Goal: Transaction & Acquisition: Purchase product/service

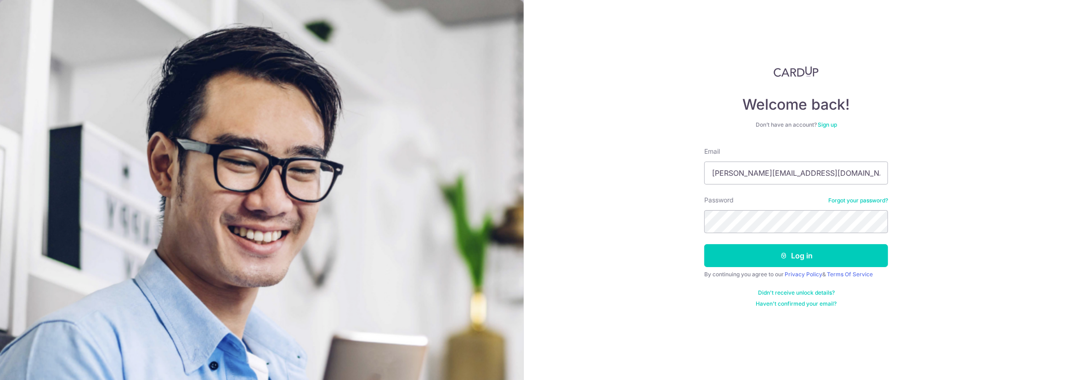
click at [788, 186] on form "Email gregory.akw@hotmail.com Password Forgot your password? Log in By continui…" at bounding box center [796, 227] width 184 height 161
click at [789, 184] on input "gregory.akw@hotmail.com" at bounding box center [796, 173] width 184 height 23
type input "[PERSON_NAME][EMAIL_ADDRESS][DOMAIN_NAME]"
click at [799, 242] on form "Email gregory.akwx@yahoo.com Password Forgot your password? Log in By continuin…" at bounding box center [796, 227] width 184 height 161
click at [792, 248] on button "Log in" at bounding box center [796, 255] width 184 height 23
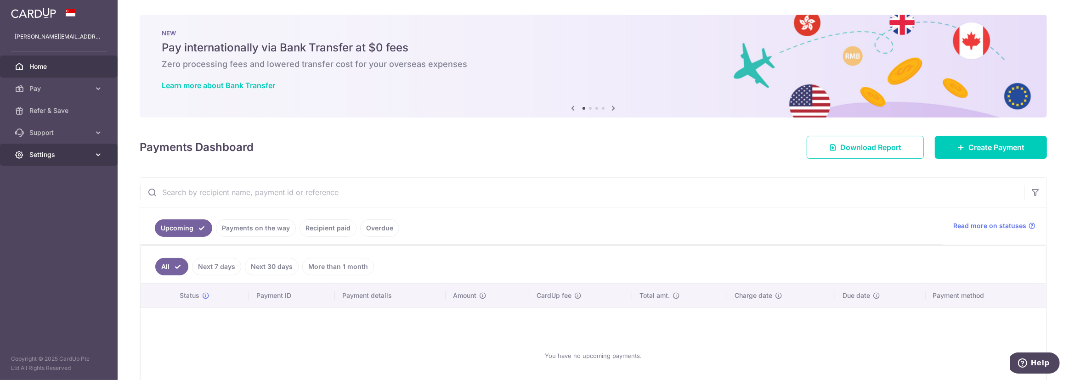
click at [51, 152] on span "Settings" at bounding box center [59, 154] width 61 height 9
click at [73, 64] on span "Home" at bounding box center [59, 66] width 61 height 9
click at [308, 231] on link "Recipient paid" at bounding box center [327, 228] width 57 height 17
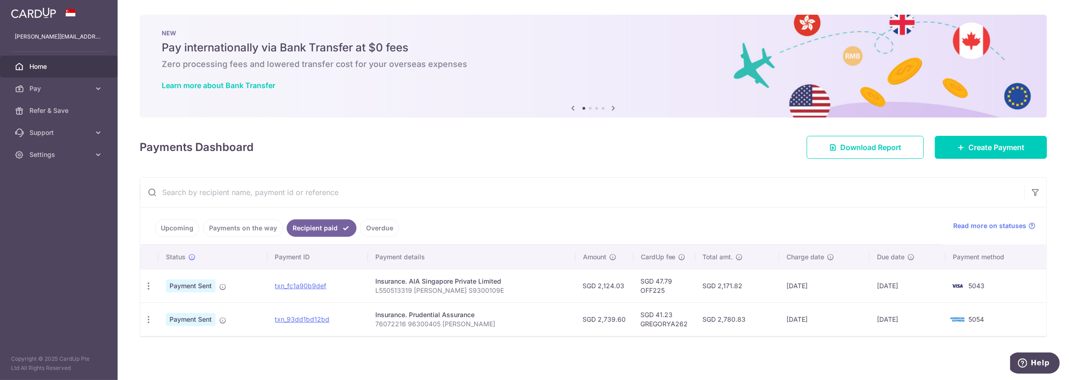
click at [177, 230] on link "Upcoming" at bounding box center [177, 228] width 45 height 17
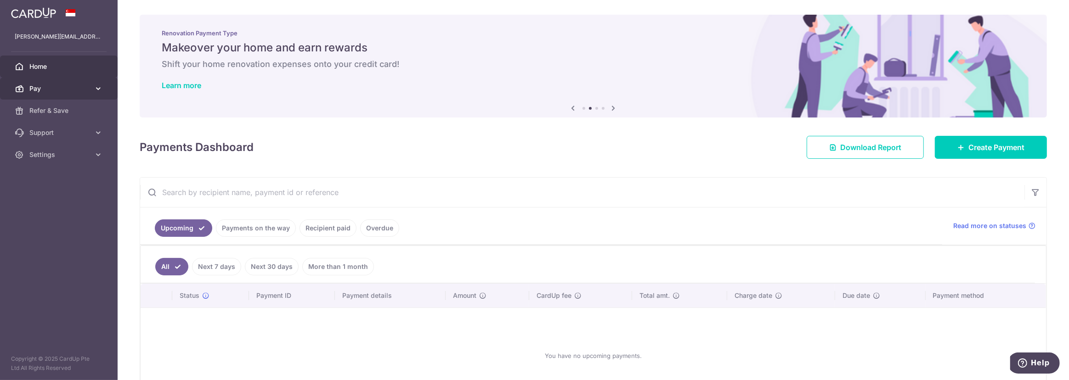
click at [79, 86] on span "Pay" at bounding box center [59, 88] width 61 height 9
click at [62, 70] on span "Home" at bounding box center [59, 66] width 61 height 9
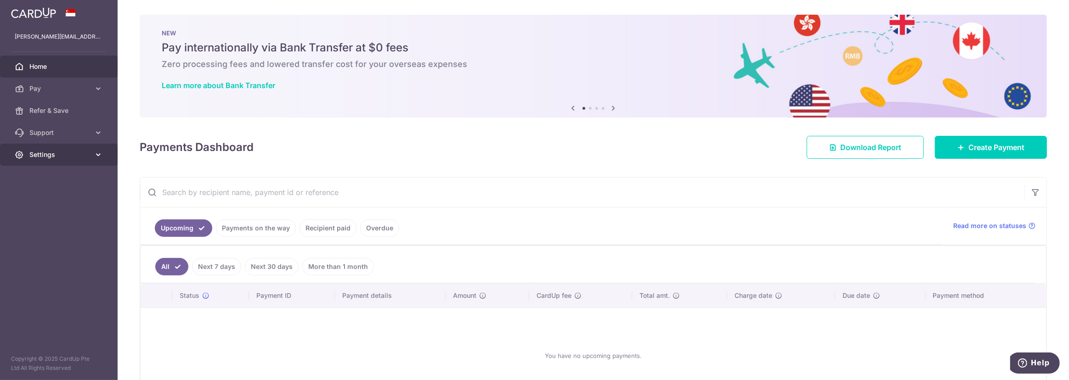
click at [57, 158] on span "Settings" at bounding box center [59, 154] width 61 height 9
click at [53, 175] on span "Account" at bounding box center [59, 176] width 61 height 9
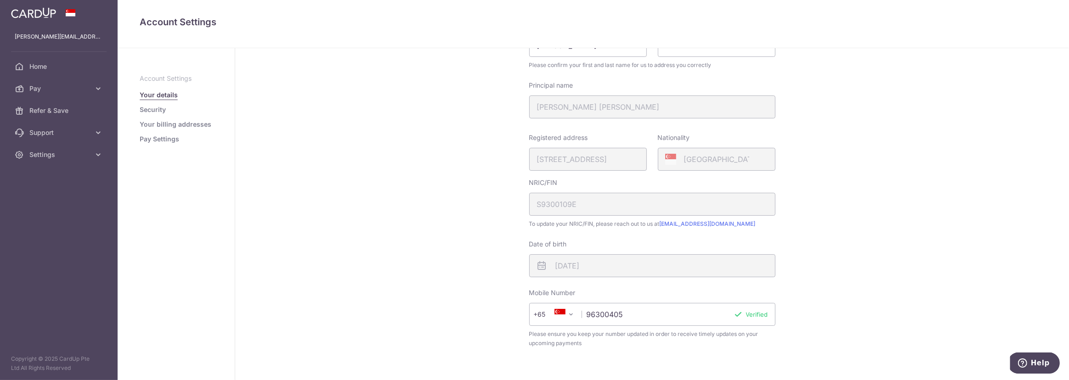
scroll to position [69, 0]
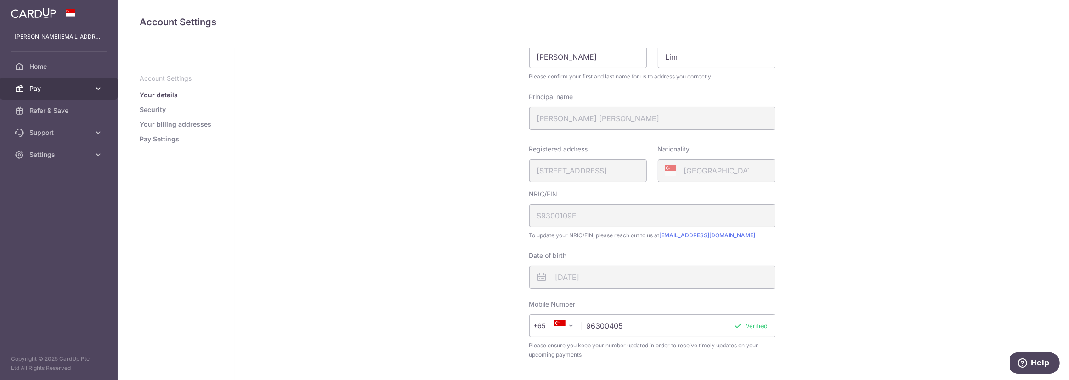
click at [92, 82] on link "Pay" at bounding box center [59, 89] width 118 height 22
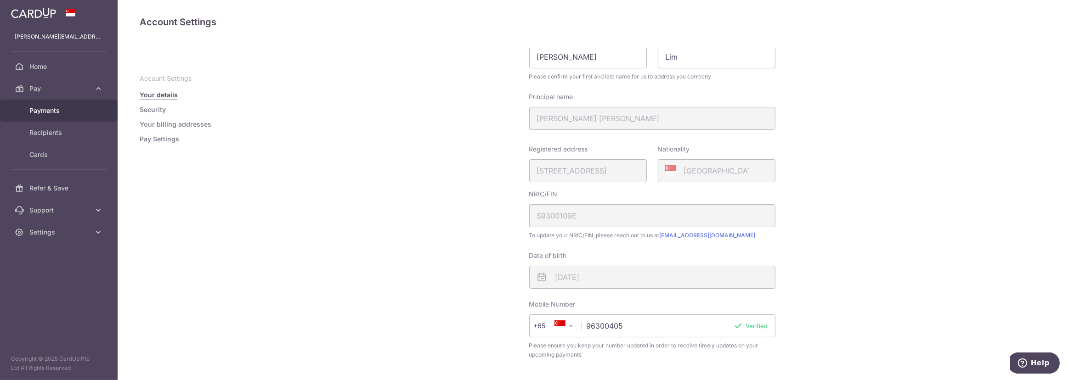
click at [64, 110] on span "Payments" at bounding box center [59, 110] width 61 height 9
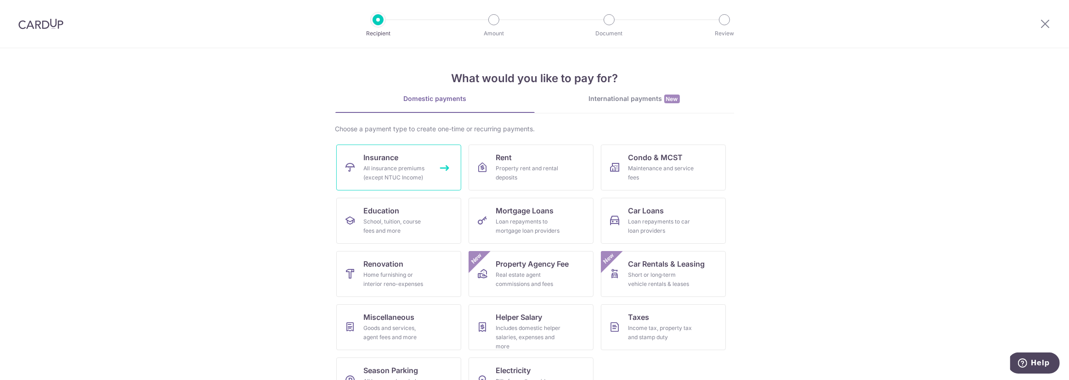
click at [407, 173] on div "All insurance premiums (except NTUC Income)" at bounding box center [397, 173] width 66 height 18
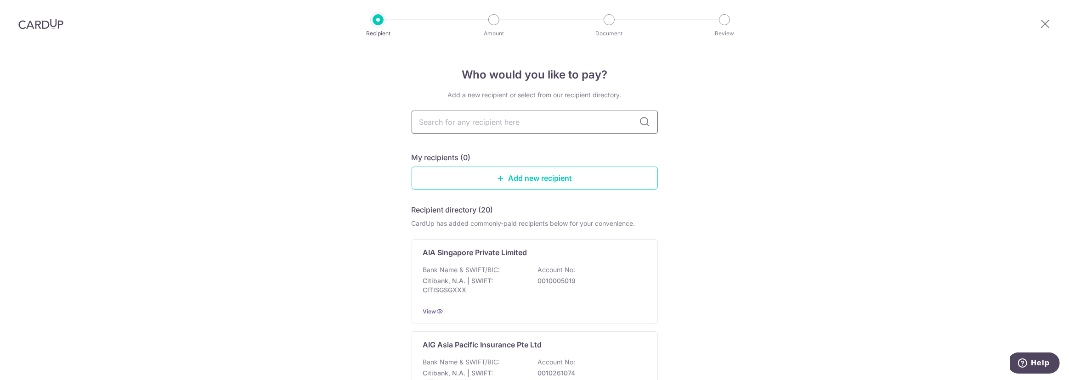
click at [515, 128] on input "text" at bounding box center [534, 122] width 246 height 23
type input "aia"
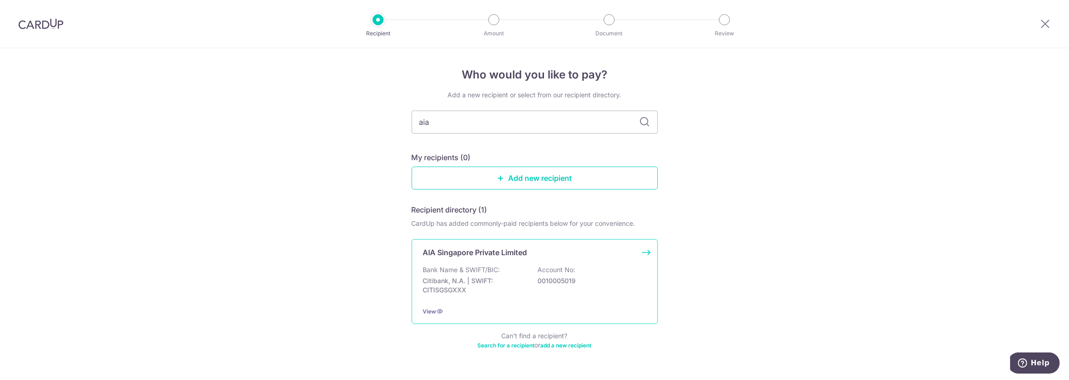
click at [532, 273] on div "Bank Name & SWIFT/BIC: Citibank, N.A. | SWIFT: CITISGSGXXX Account No: 00100050…" at bounding box center [534, 282] width 223 height 34
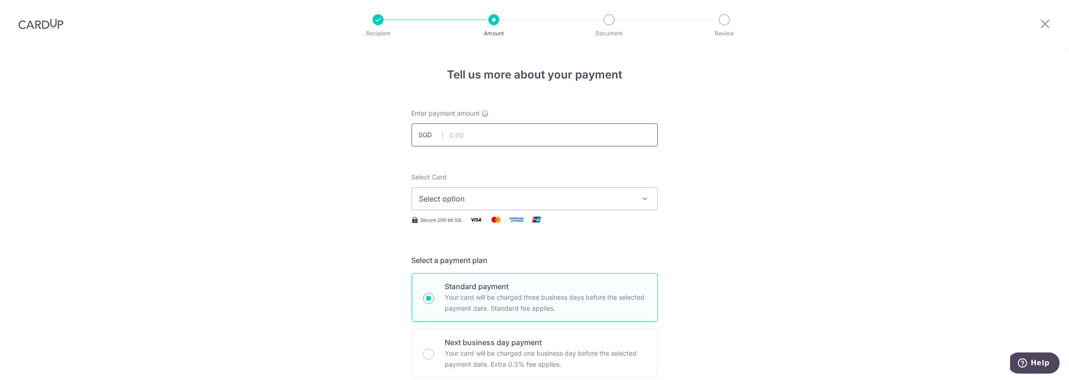
click at [488, 129] on input "text" at bounding box center [534, 135] width 246 height 23
type input "1,870.00"
click at [481, 200] on span "Select option" at bounding box center [526, 198] width 214 height 11
click at [456, 225] on span "Add credit card" at bounding box center [543, 224] width 214 height 9
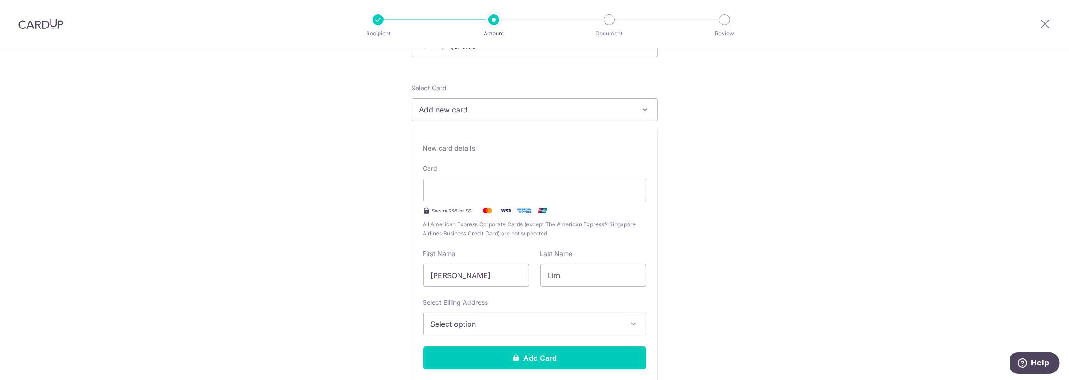
scroll to position [139, 0]
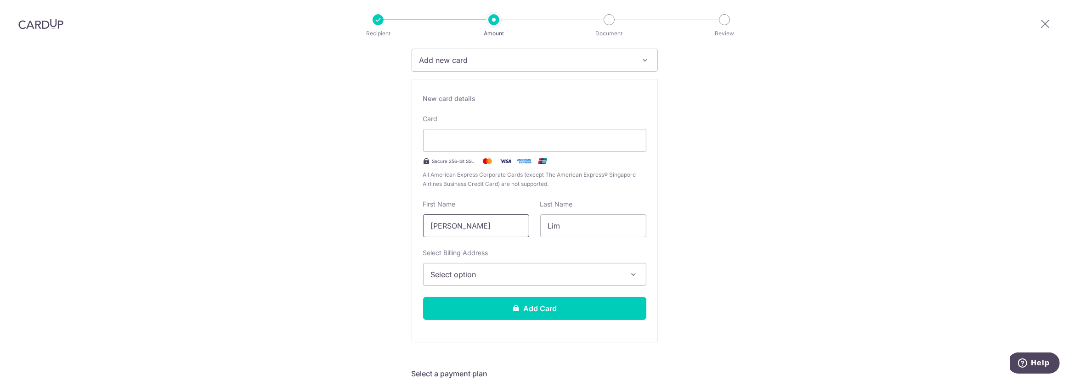
click at [506, 228] on input "Hui Lin Celeste" at bounding box center [476, 225] width 106 height 23
click at [506, 228] on input "[PERSON_NAME]" at bounding box center [476, 225] width 106 height 23
type input "Gregory"
type input "Ang"
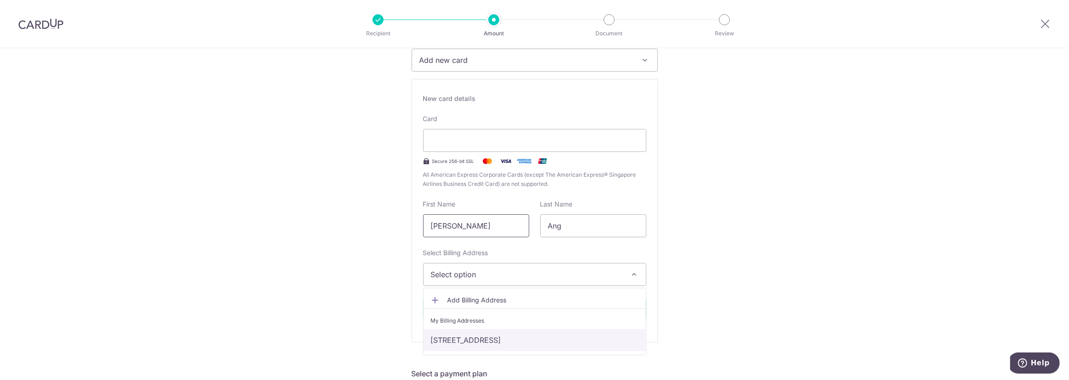
click link "[STREET_ADDRESS]" at bounding box center [534, 340] width 222 height 22
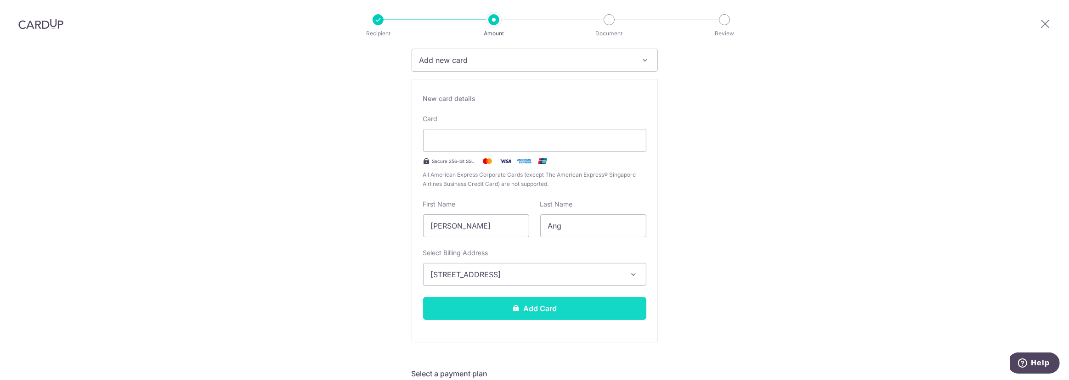
click at [582, 305] on button "Add Card" at bounding box center [534, 308] width 223 height 23
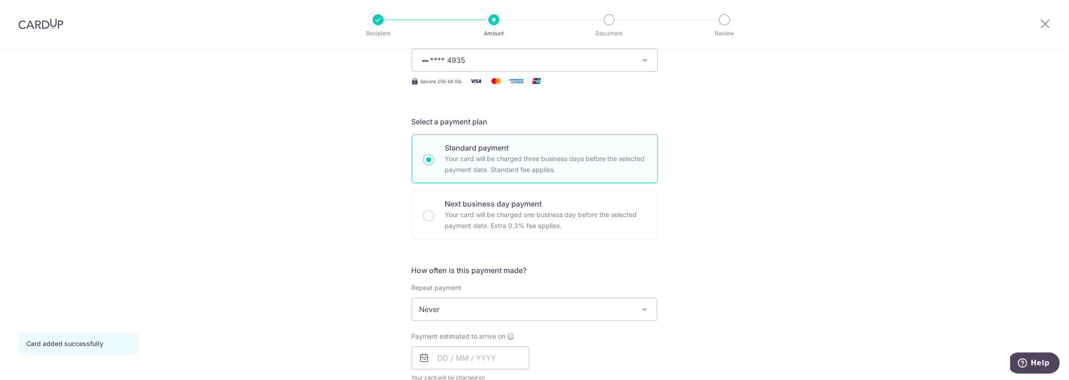
scroll to position [208, 0]
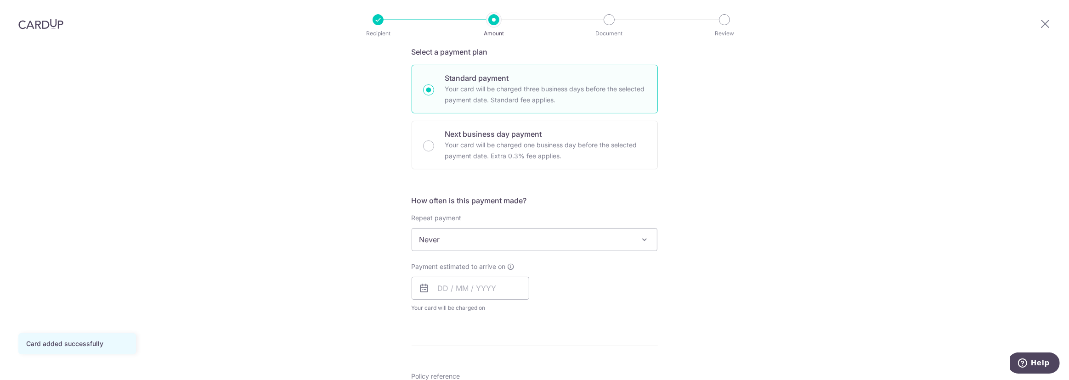
click at [517, 234] on span "Never" at bounding box center [534, 240] width 245 height 22
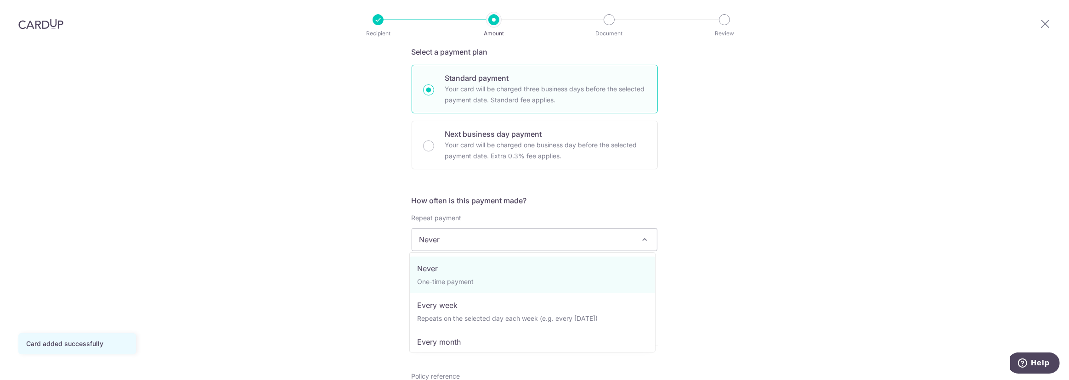
click at [517, 234] on span "Never" at bounding box center [534, 240] width 245 height 22
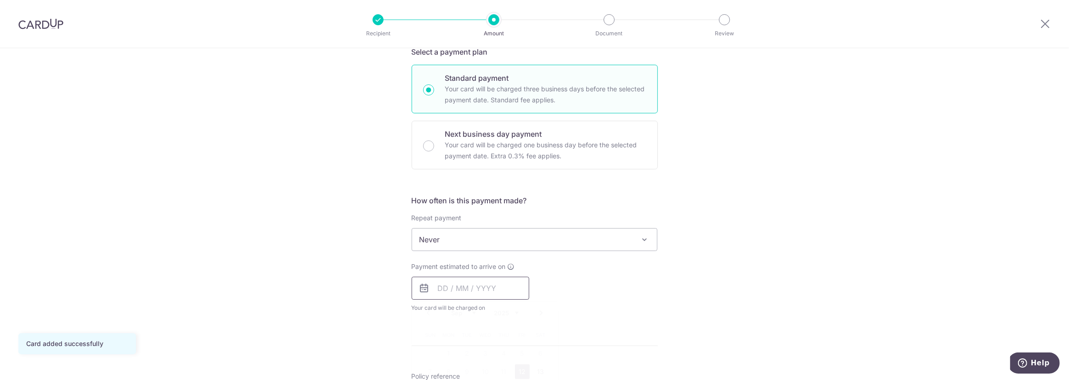
click at [467, 284] on input "text" at bounding box center [470, 288] width 118 height 23
click at [619, 267] on div "Payment estimated to arrive on Prev Next Sep Oct Nov Dec 2025 2026 2027 2028 20…" at bounding box center [534, 287] width 257 height 51
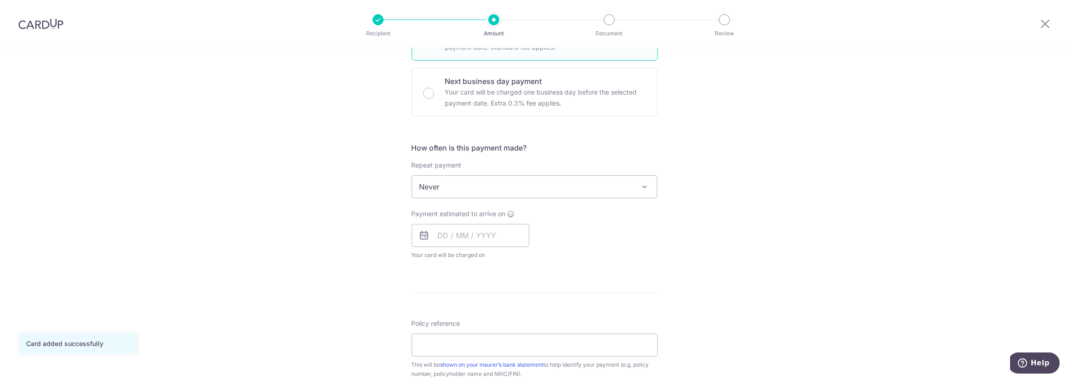
scroll to position [278, 0]
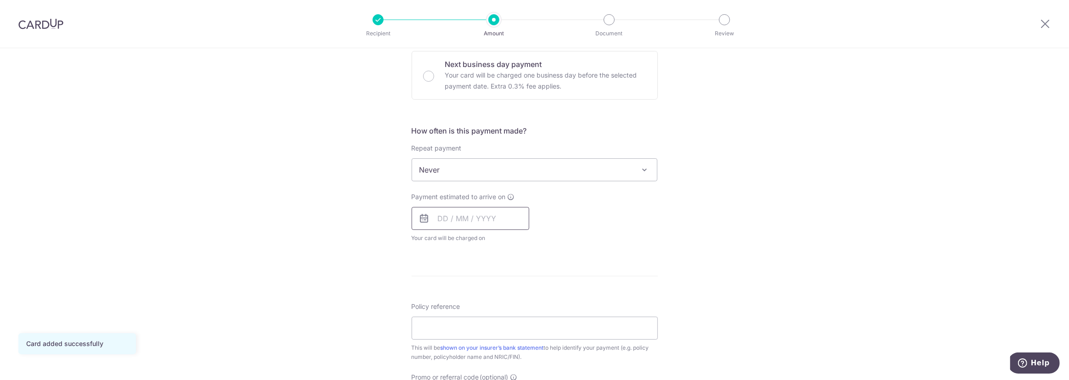
click at [512, 216] on input "text" at bounding box center [470, 218] width 118 height 23
drag, startPoint x: 521, startPoint y: 300, endPoint x: 576, endPoint y: 269, distance: 62.9
click at [521, 299] on link "12" at bounding box center [522, 302] width 15 height 15
type input "[DATE]"
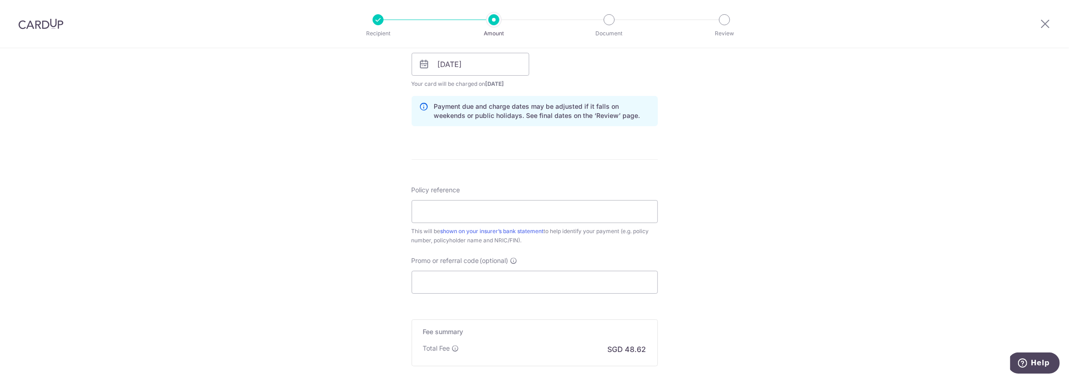
scroll to position [487, 0]
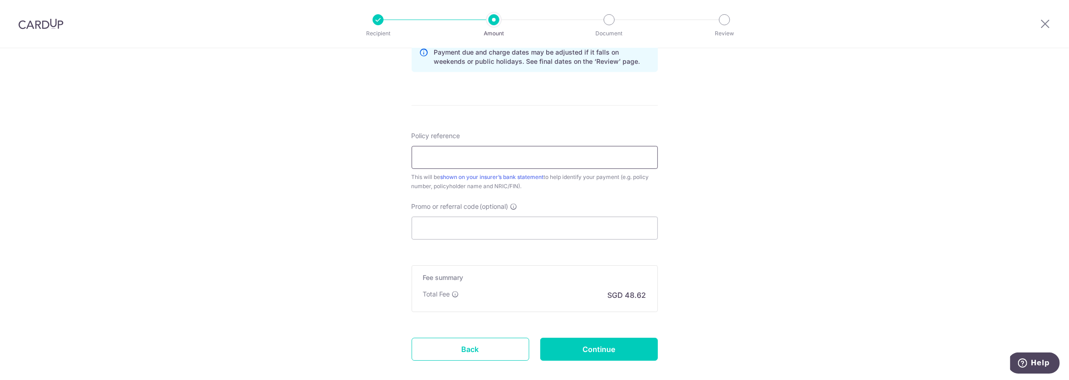
click at [509, 163] on input "Policy reference" at bounding box center [534, 157] width 246 height 23
paste input "L548246371"
type input "L548246371 [PERSON_NAME] [PERSON_NAME]"
click at [446, 234] on input "Promo or referral code (optional)" at bounding box center [534, 228] width 246 height 23
click at [589, 353] on input "Continue" at bounding box center [599, 349] width 118 height 23
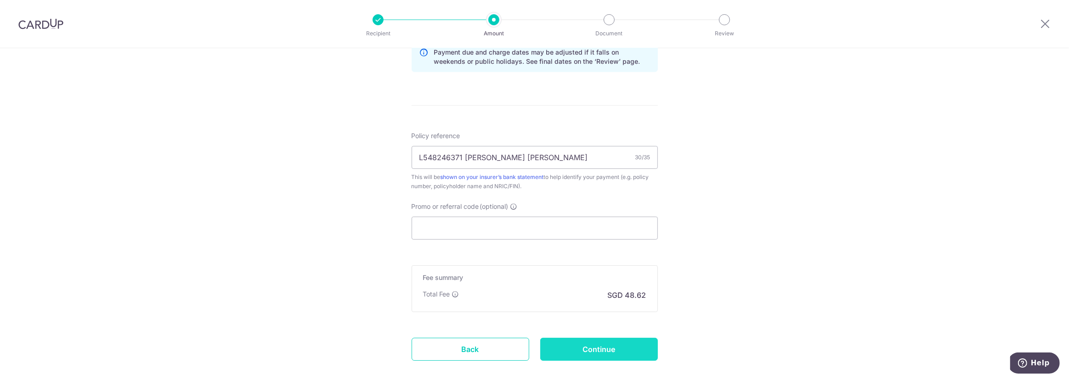
type input "Create Schedule"
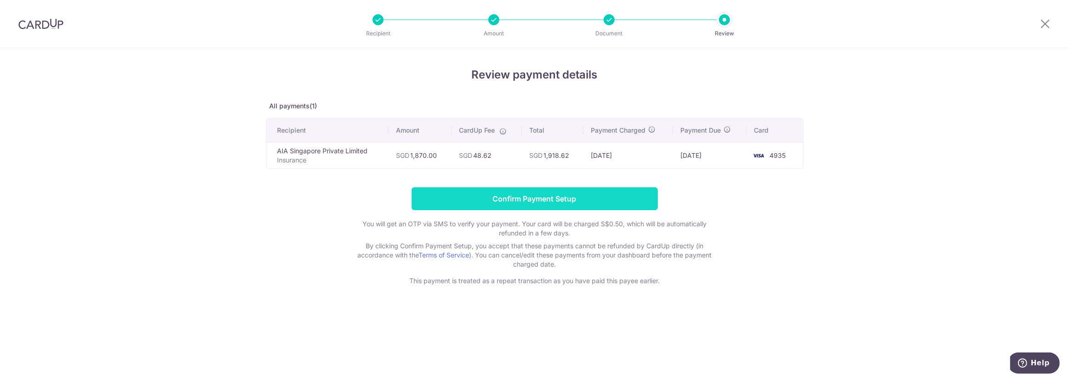
click at [546, 201] on input "Confirm Payment Setup" at bounding box center [534, 198] width 246 height 23
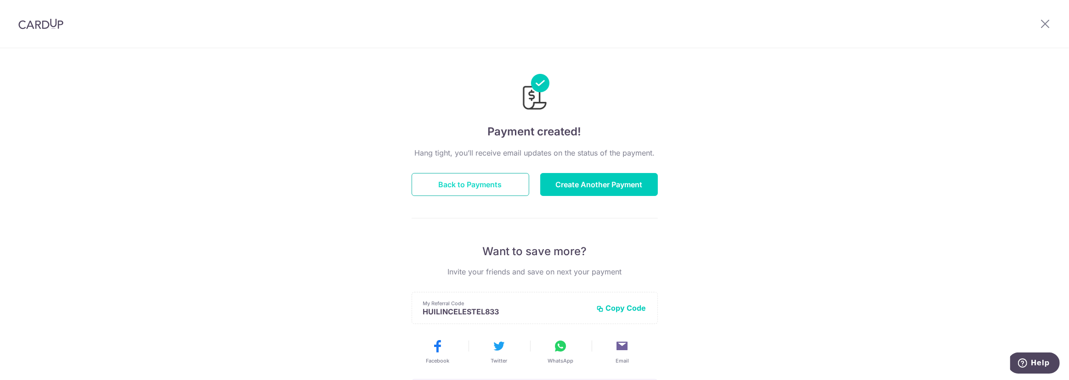
click at [482, 186] on button "Back to Payments" at bounding box center [470, 184] width 118 height 23
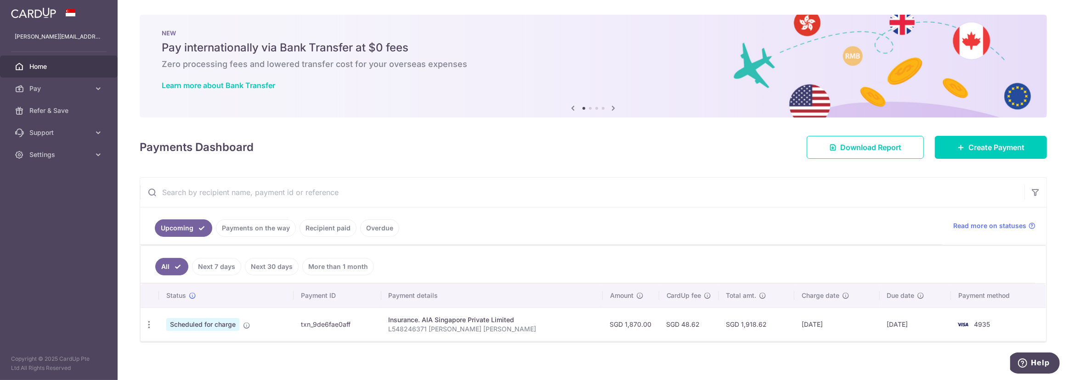
scroll to position [5, 0]
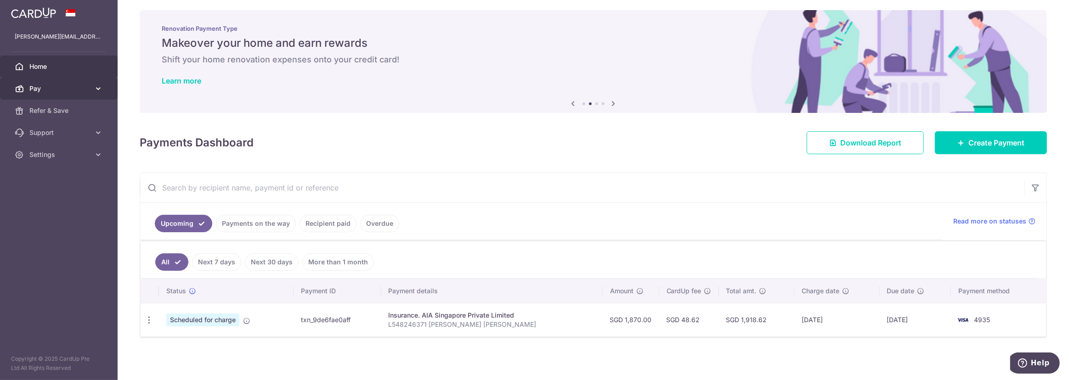
click at [73, 86] on span "Pay" at bounding box center [59, 88] width 61 height 9
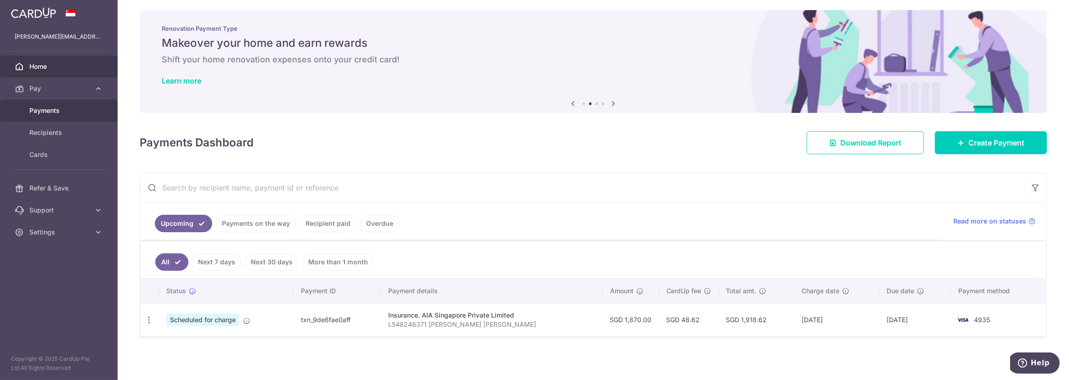
click at [41, 108] on span "Payments" at bounding box center [59, 110] width 61 height 9
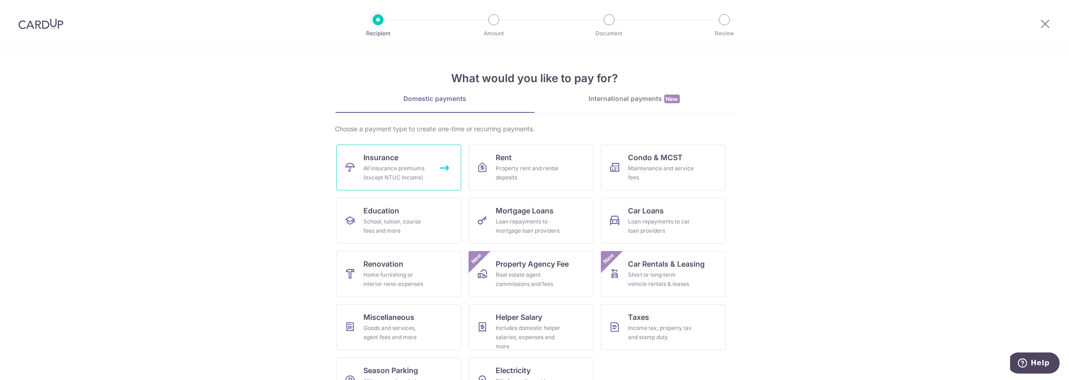
click at [392, 180] on div "All insurance premiums (except NTUC Income)" at bounding box center [397, 173] width 66 height 18
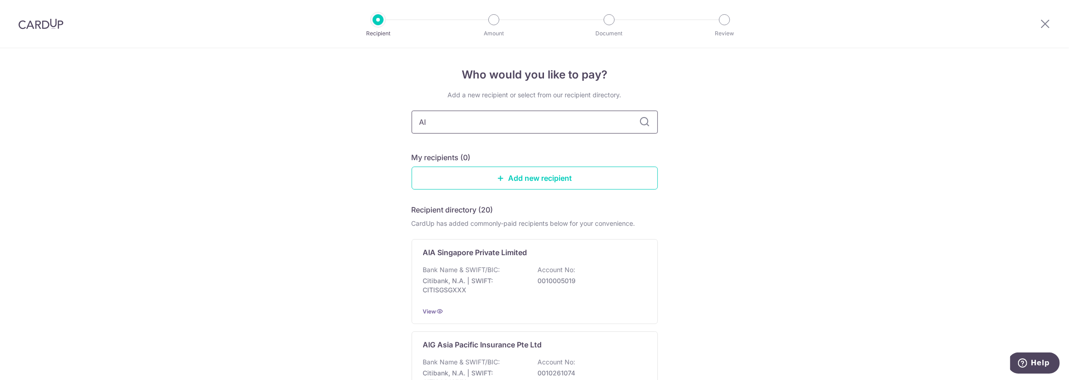
type input "AIA"
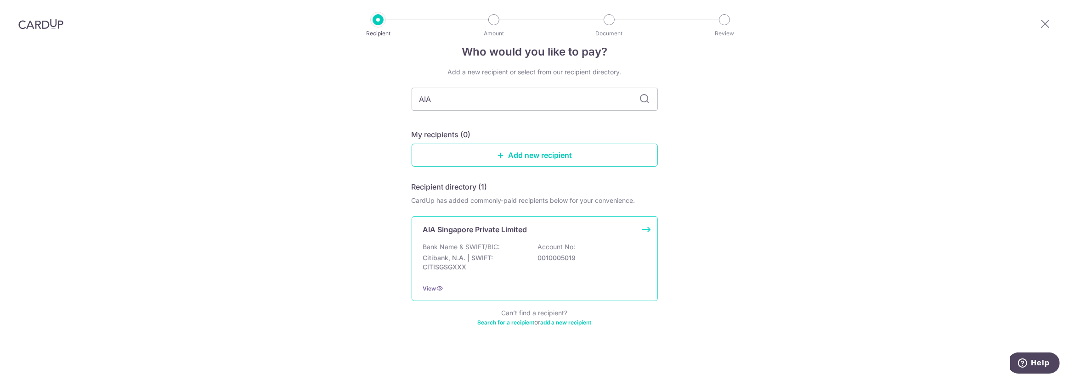
click at [550, 265] on div "Bank Name & SWIFT/BIC: Citibank, N.A. | SWIFT: CITISGSGXXX Account No: 00100050…" at bounding box center [534, 259] width 223 height 34
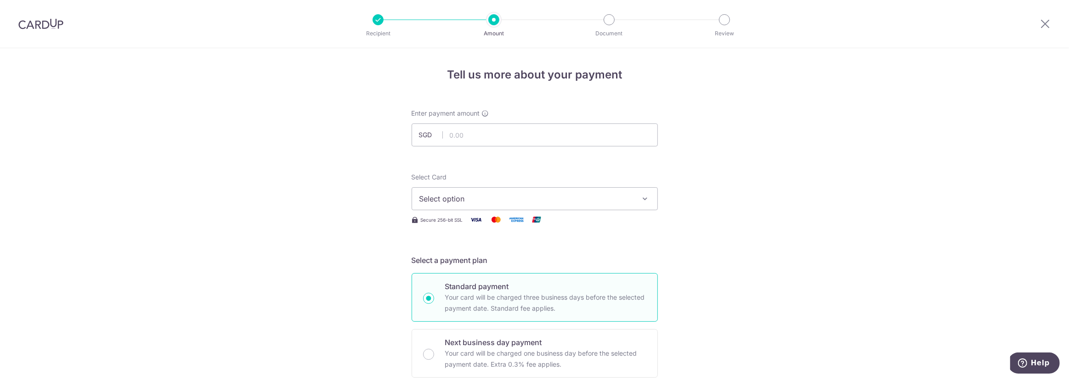
click at [602, 204] on span "Select option" at bounding box center [526, 198] width 214 height 11
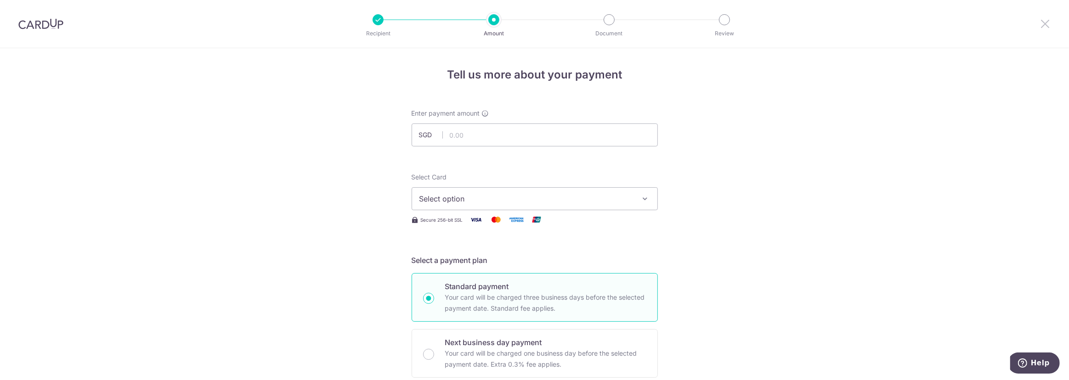
click at [1046, 25] on icon at bounding box center [1044, 23] width 11 height 11
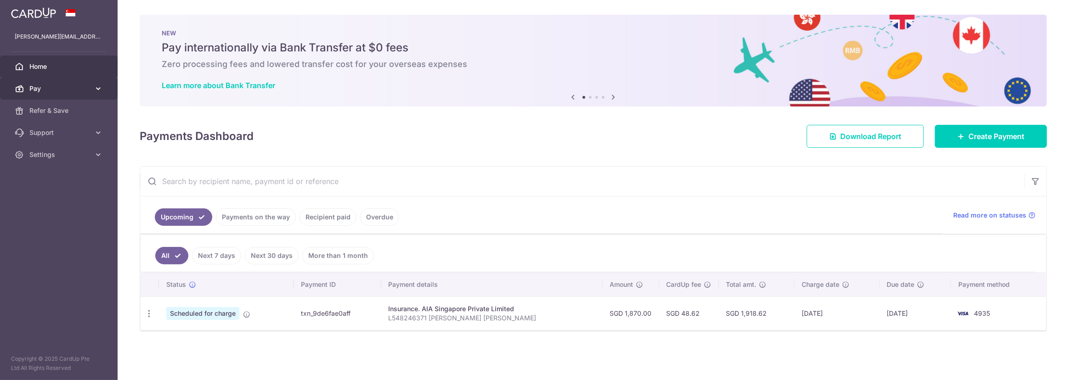
click at [67, 86] on span "Pay" at bounding box center [59, 88] width 61 height 9
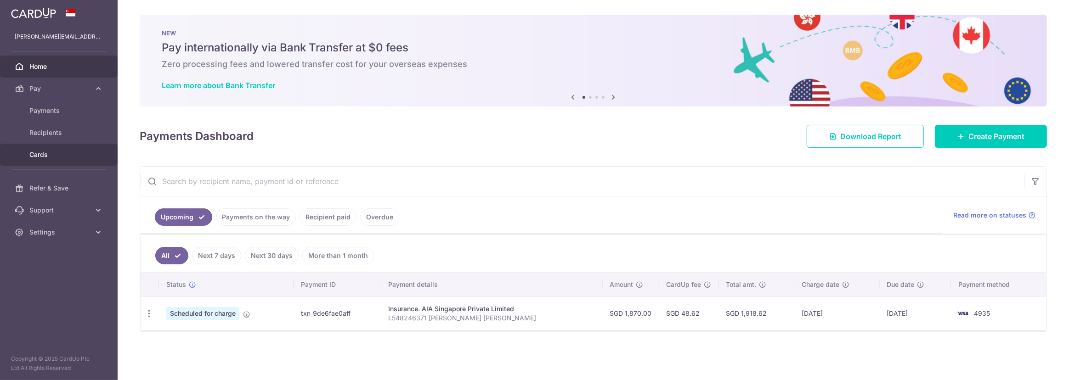
click at [42, 153] on span "Cards" at bounding box center [59, 154] width 61 height 9
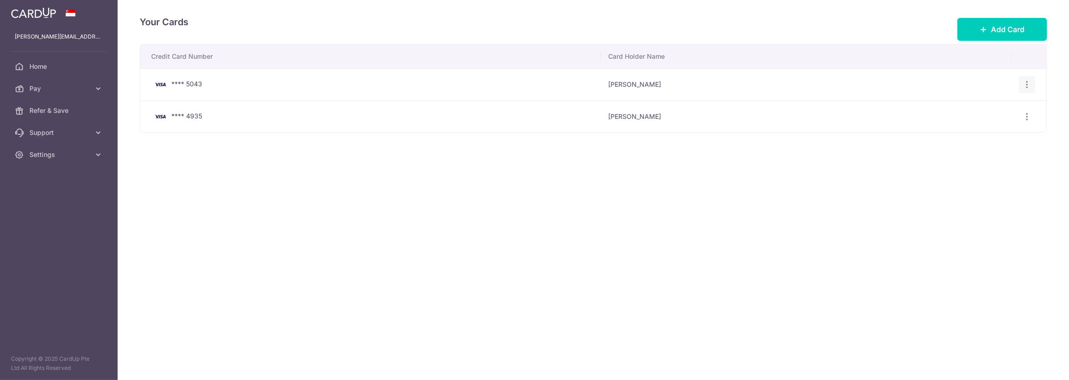
click at [1024, 83] on icon "button" at bounding box center [1027, 85] width 10 height 10
click at [979, 110] on span "View/Edit" at bounding box center [996, 110] width 62 height 11
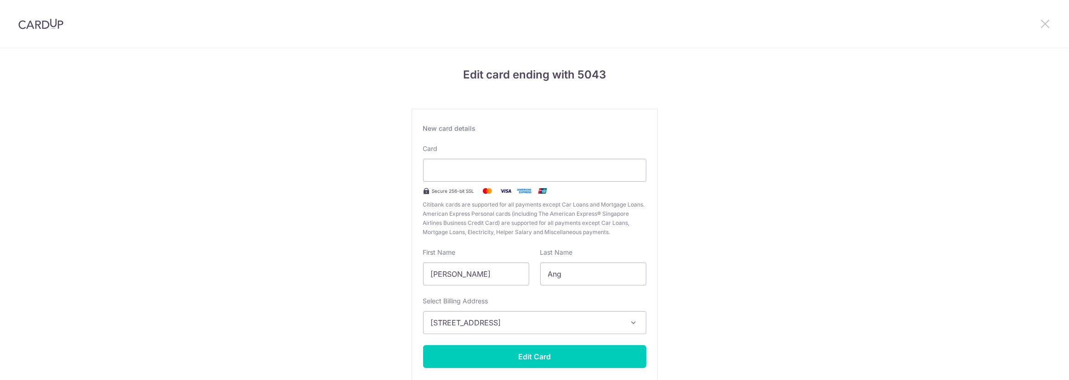
click at [1040, 23] on icon at bounding box center [1044, 23] width 11 height 11
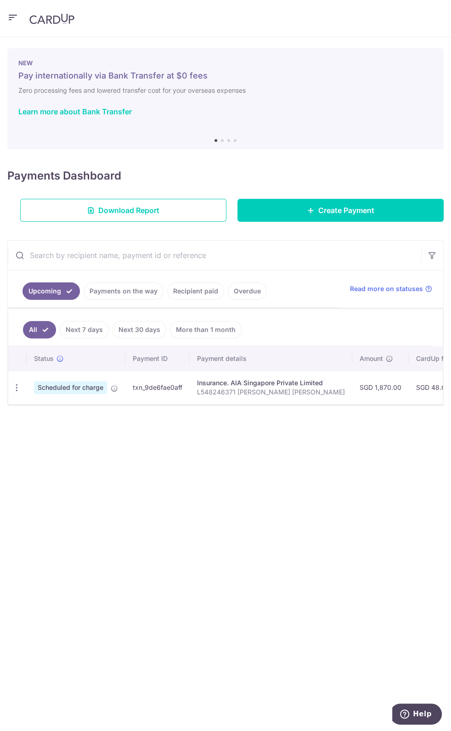
click at [135, 296] on link "Payments on the way" at bounding box center [124, 290] width 80 height 17
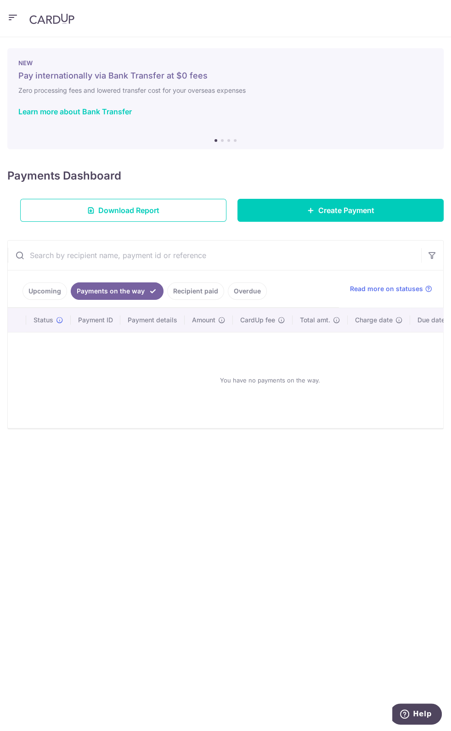
click at [37, 289] on link "Upcoming" at bounding box center [45, 290] width 45 height 17
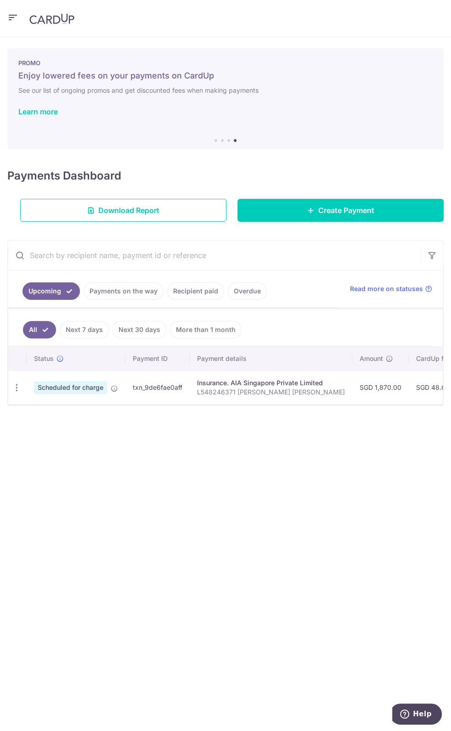
click at [221, 427] on div "× Pause Schedule Pause all future payments in this series Pause just this one p…" at bounding box center [225, 384] width 451 height 694
click at [14, 18] on icon "button" at bounding box center [12, 17] width 11 height 11
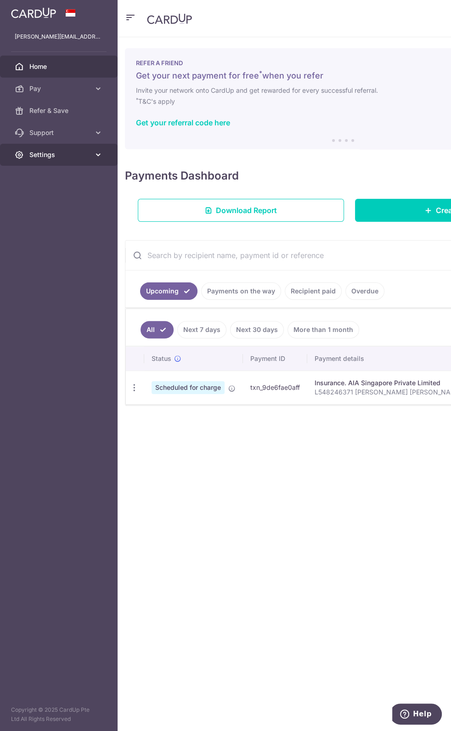
click at [47, 154] on span "Settings" at bounding box center [59, 154] width 61 height 9
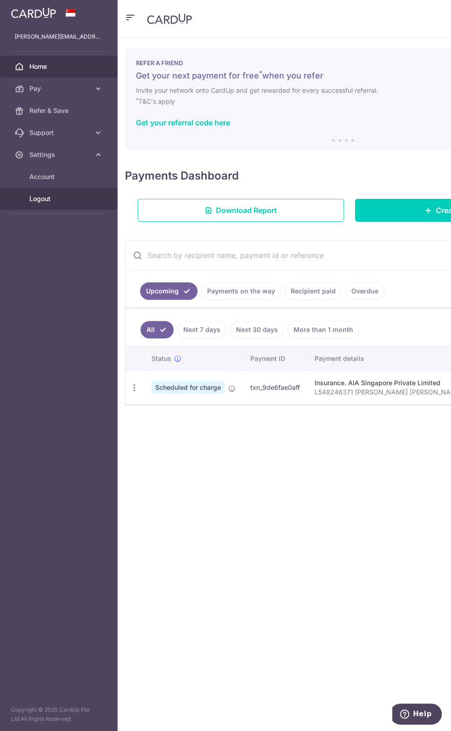
click at [34, 196] on span "Logout" at bounding box center [59, 198] width 61 height 9
